Goal: Answer question/provide support: Share knowledge or assist other users

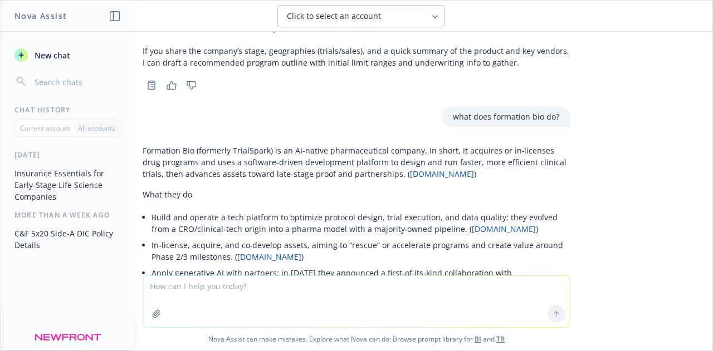
scroll to position [1743, 0]
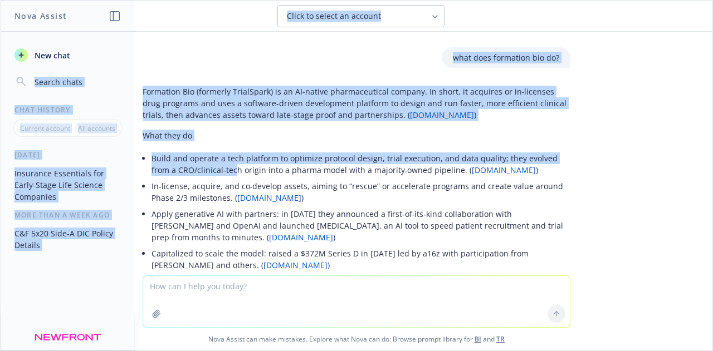
drag, startPoint x: 134, startPoint y: 57, endPoint x: 201, endPoint y: 139, distance: 105.6
click at [200, 139] on div "Nova Assist New chat Chat History Current account All accounts [DATE] Insurance…" at bounding box center [356, 175] width 713 height 351
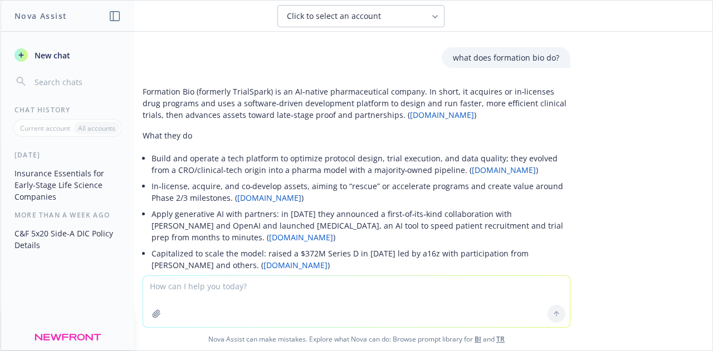
click at [215, 206] on li "Apply generative AI with partners: in [DATE] they announced a first‑of‑its‑kind…" at bounding box center [360, 226] width 419 height 40
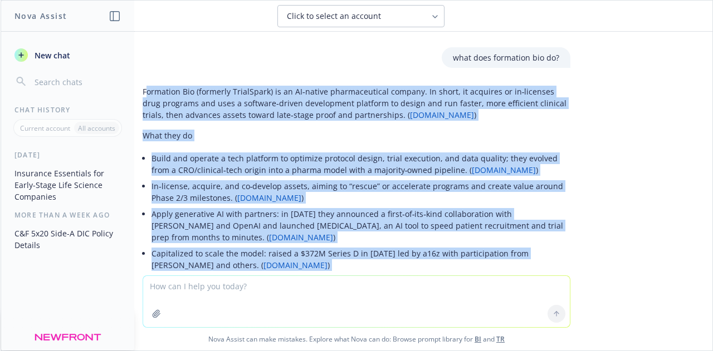
drag, startPoint x: 136, startPoint y: 56, endPoint x: 274, endPoint y: 251, distance: 238.8
click at [274, 251] on div "Formation Bio (formerly TrialSpark) is an AI‑native pharmaceutical company. In …" at bounding box center [357, 203] width 428 height 245
copy div "loremips Dol (sitametc AdipiScing) el se DO‑eiusmo temporincididu utlabor. Et d…"
